Goal: Task Accomplishment & Management: Complete application form

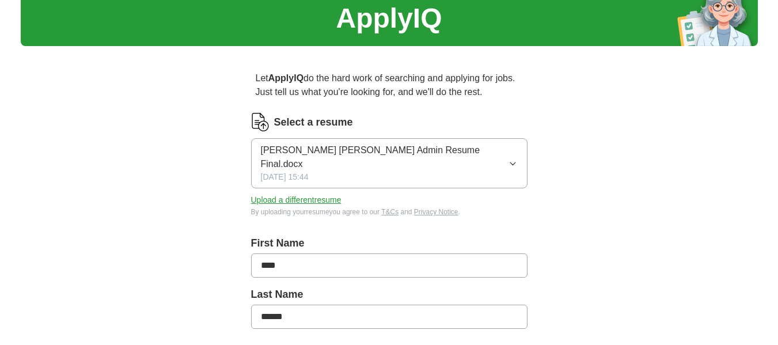
scroll to position [49, 0]
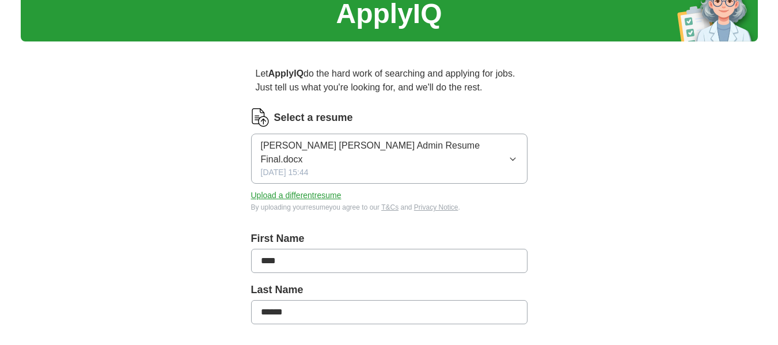
drag, startPoint x: 786, startPoint y: 73, endPoint x: 786, endPoint y: 173, distance: 100.8
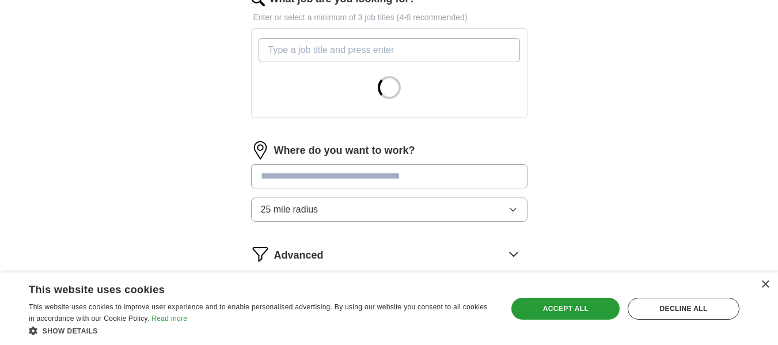
scroll to position [404, 0]
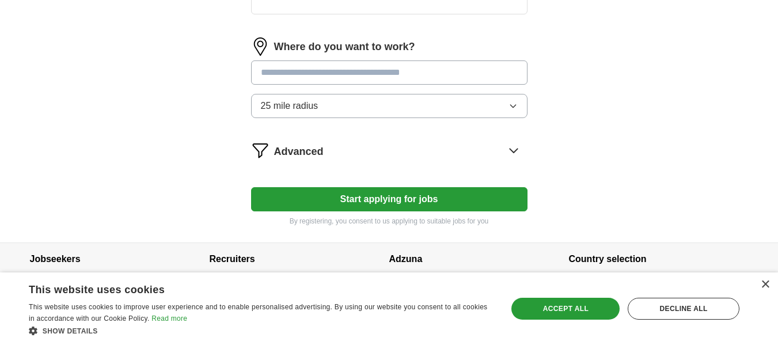
click at [460, 187] on button "Start applying for jobs" at bounding box center [389, 199] width 276 height 24
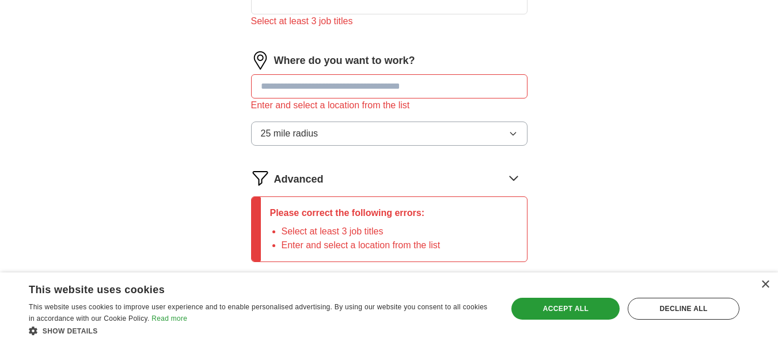
click at [509, 196] on div "Please correct the following errors: Select at least 3 job titles Enter and sel…" at bounding box center [389, 229] width 276 height 66
click at [511, 169] on icon at bounding box center [513, 178] width 18 height 18
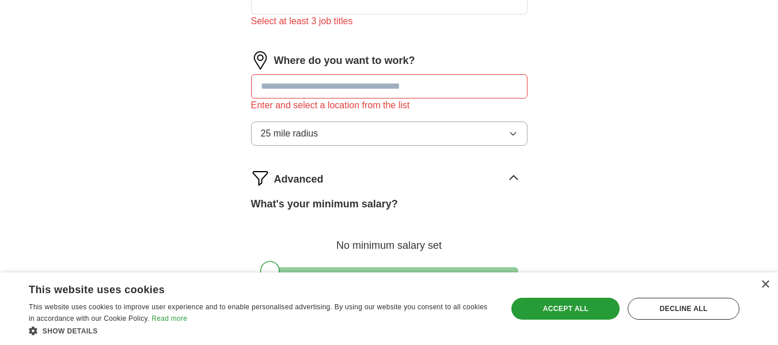
click at [511, 176] on icon at bounding box center [513, 178] width 7 height 4
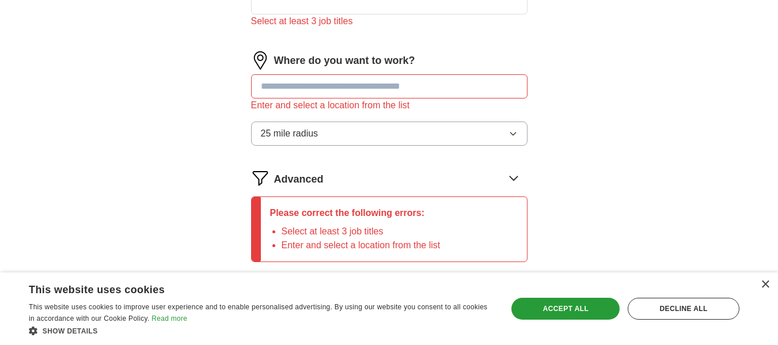
click at [511, 169] on icon at bounding box center [513, 178] width 18 height 18
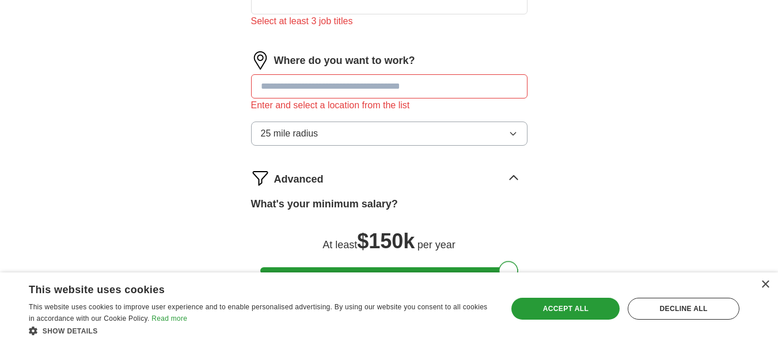
drag, startPoint x: 275, startPoint y: 258, endPoint x: 534, endPoint y: 279, distance: 259.4
click at [533, 279] on body "[EMAIL_ADDRESS][DOMAIN_NAME] [GEOGRAPHIC_DATA] Alerts Favorites Resumes ApplyIQ…" at bounding box center [389, 26] width 778 height 1078
click at [441, 74] on input "text" at bounding box center [389, 86] width 276 height 24
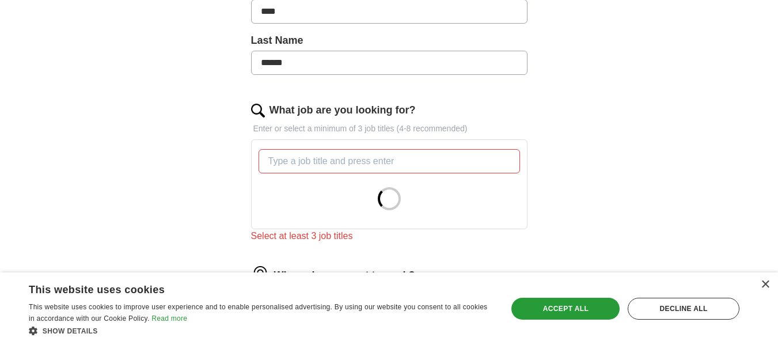
scroll to position [300, 0]
click at [428, 148] on input "What job are you looking for?" at bounding box center [389, 159] width 261 height 24
